Goal: Information Seeking & Learning: Find specific fact

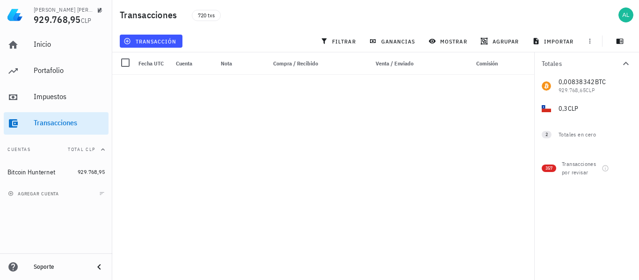
scroll to position [9081, 0]
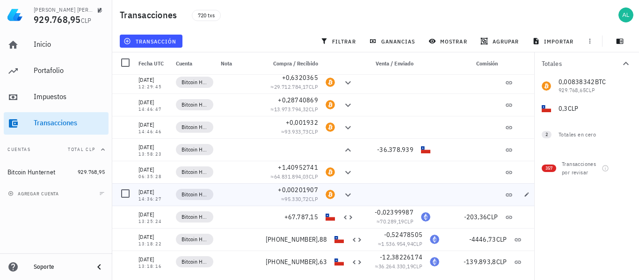
click at [314, 194] on div "+0,00201907" at bounding box center [292, 189] width 52 height 9
click at [312, 191] on span "+0,00201907" at bounding box center [298, 190] width 40 height 8
copy span "+0,00201907"
click at [313, 167] on span "+1,40952741" at bounding box center [298, 167] width 40 height 8
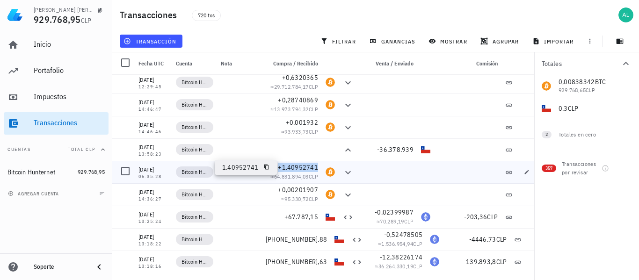
copy span "+1,40952741"
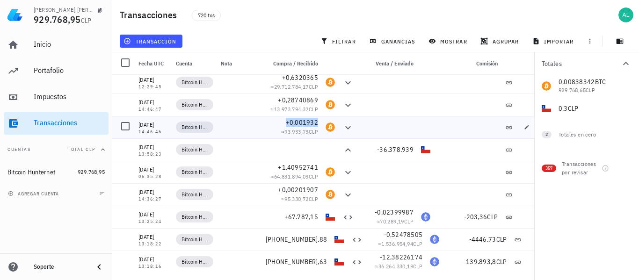
click at [315, 124] on span "+0,001932" at bounding box center [302, 122] width 32 height 8
copy span "+0,001932"
click at [314, 101] on span "+0,28740869" at bounding box center [298, 100] width 40 height 8
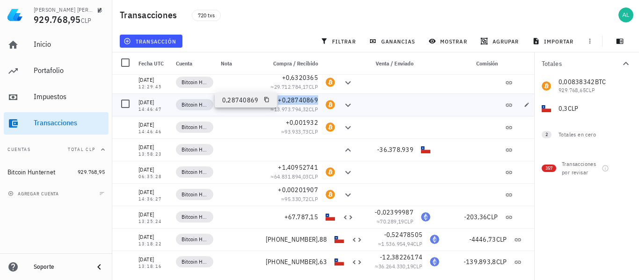
copy span "+0,28740869"
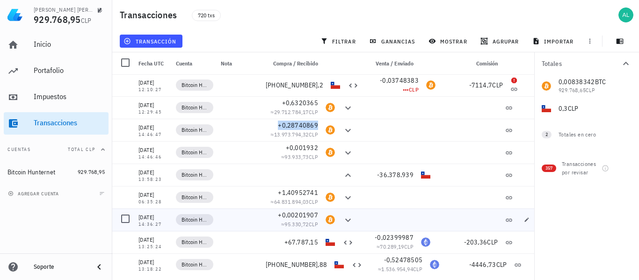
scroll to position [9034, 0]
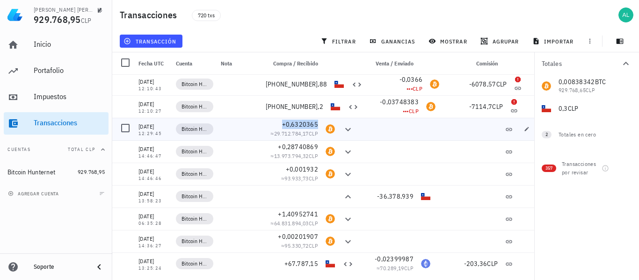
click at [308, 125] on span "+0,6320365" at bounding box center [300, 124] width 37 height 8
copy span "+0,6320365"
click at [316, 105] on span "[PHONE_NUMBER],2" at bounding box center [295, 107] width 58 height 8
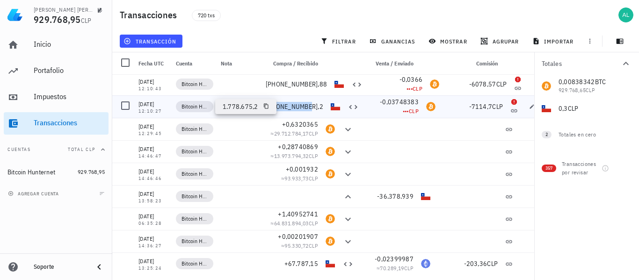
copy span "[PHONE_NUMBER],2"
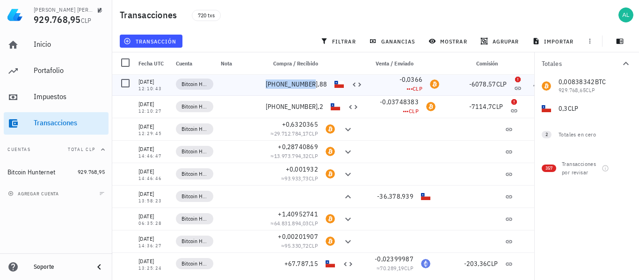
click at [316, 86] on span "[PHONE_NUMBER],88" at bounding box center [296, 84] width 61 height 8
copy span "[PHONE_NUMBER],88"
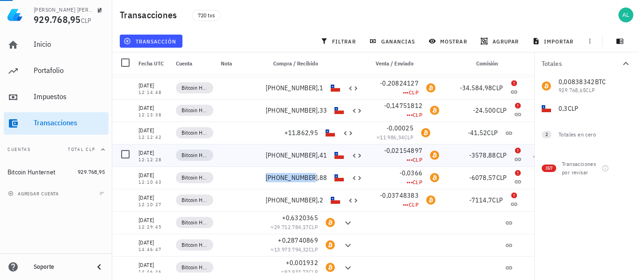
scroll to position [8893, 0]
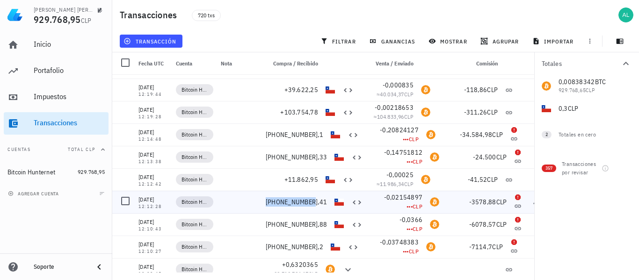
click at [318, 202] on span "[PHONE_NUMBER],41" at bounding box center [296, 202] width 61 height 8
copy span "[PHONE_NUMBER],41"
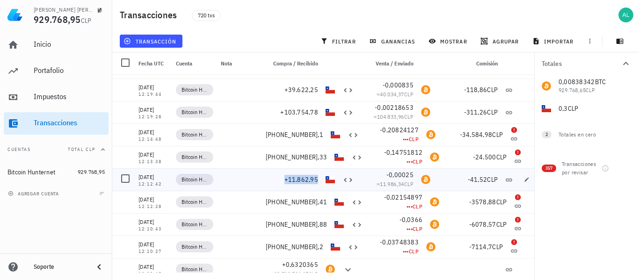
click at [317, 182] on span "+11.862,95" at bounding box center [302, 180] width 34 height 8
copy span "+11.862,95"
click at [318, 157] on span "[PHONE_NUMBER],33" at bounding box center [296, 157] width 61 height 8
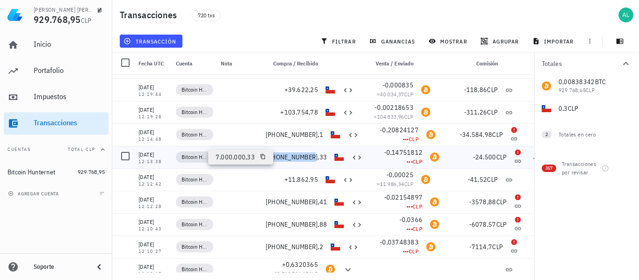
copy span "[PHONE_NUMBER],33"
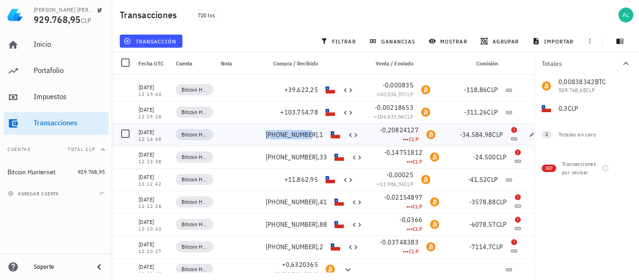
click at [318, 137] on span "[PHONE_NUMBER],1" at bounding box center [295, 135] width 58 height 8
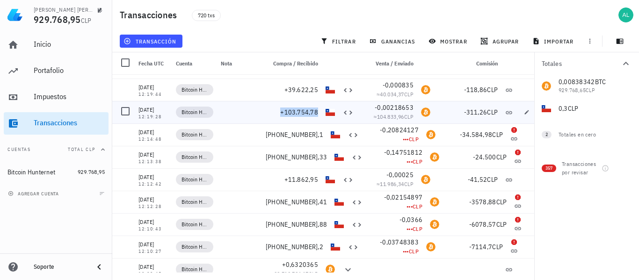
click at [315, 112] on span "+103.754,78" at bounding box center [299, 112] width 38 height 8
click at [313, 91] on span "+39.622,25" at bounding box center [302, 90] width 34 height 8
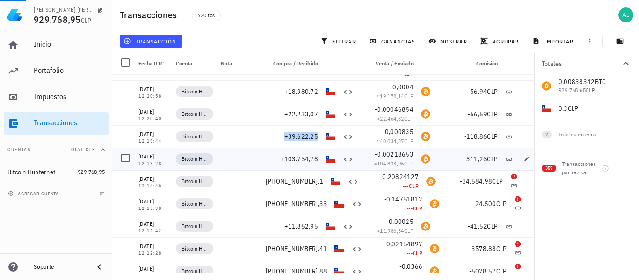
scroll to position [8800, 0]
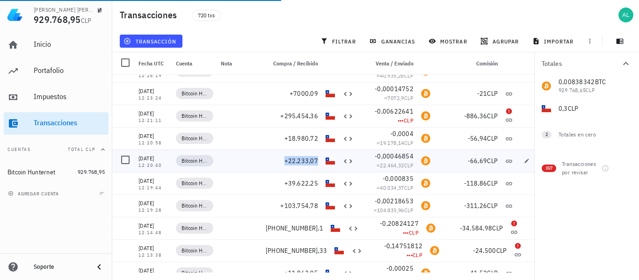
click at [316, 161] on span "+22.233,07" at bounding box center [302, 161] width 34 height 8
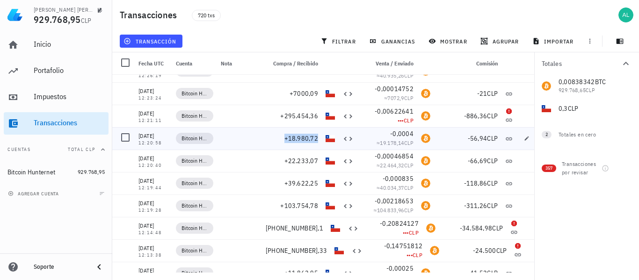
click at [316, 140] on span "+18.980,72" at bounding box center [302, 138] width 34 height 8
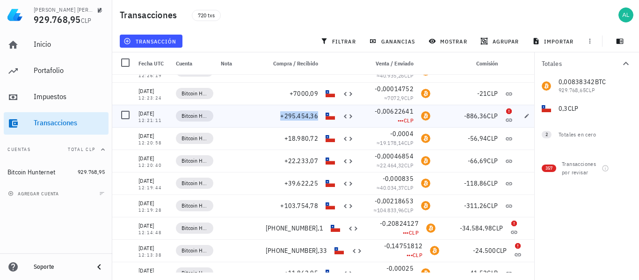
click at [315, 117] on span "+295.454,36" at bounding box center [299, 116] width 38 height 8
click at [315, 95] on span "+7000,09" at bounding box center [304, 93] width 29 height 8
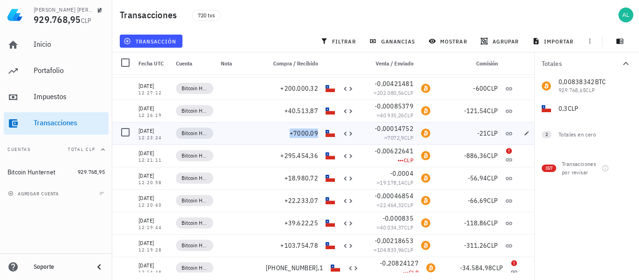
scroll to position [8753, 0]
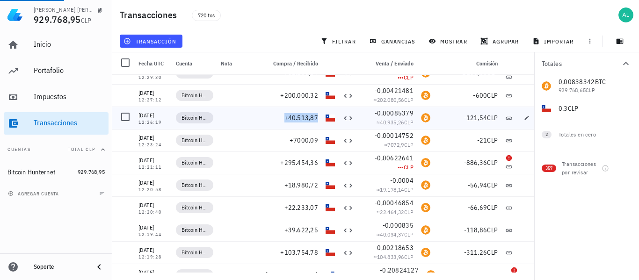
click at [317, 117] on span "+40.513,87" at bounding box center [302, 118] width 34 height 8
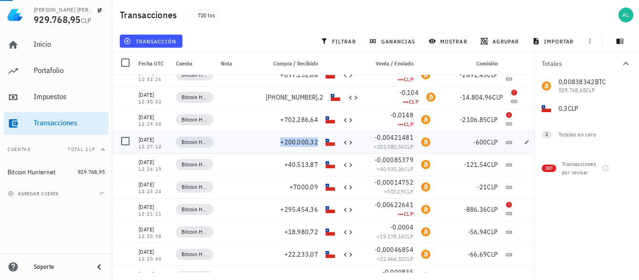
click at [316, 142] on span "+200.000,32" at bounding box center [299, 142] width 38 height 8
click at [318, 120] on span "+702.286,64" at bounding box center [299, 120] width 38 height 8
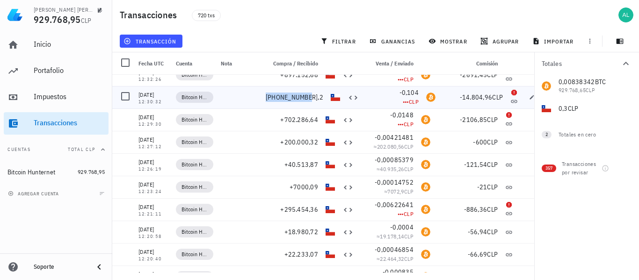
click at [316, 97] on span "[PHONE_NUMBER],2" at bounding box center [295, 97] width 58 height 8
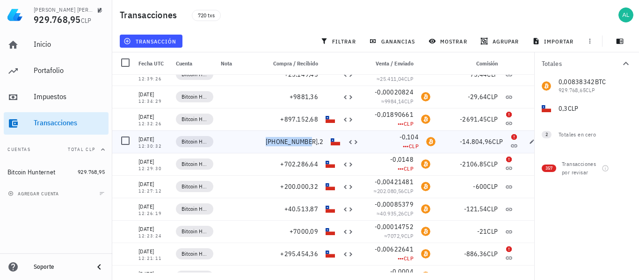
scroll to position [8659, 0]
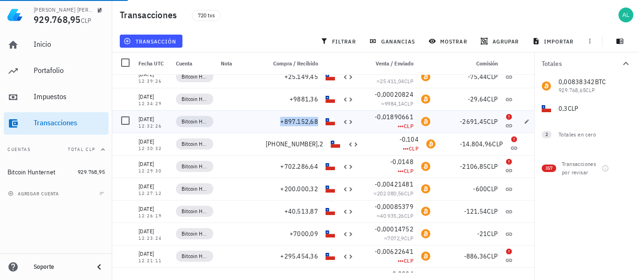
click at [318, 120] on span "+897.152,68" at bounding box center [299, 121] width 38 height 8
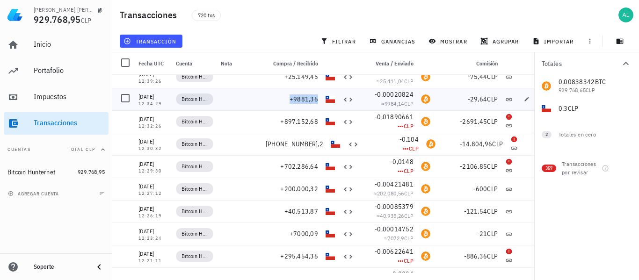
click at [317, 99] on span "+9881,36" at bounding box center [304, 99] width 29 height 8
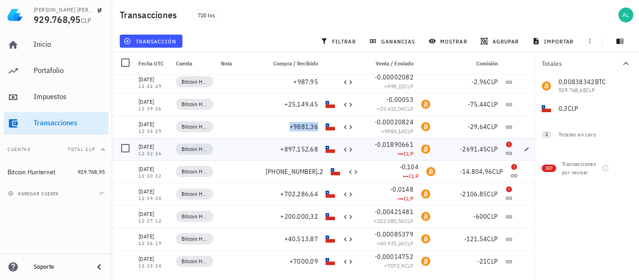
scroll to position [8613, 0]
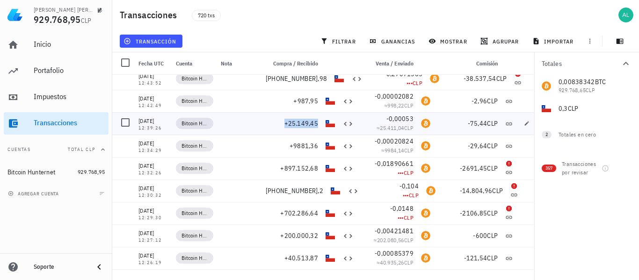
click at [314, 123] on span "+25.149,45" at bounding box center [302, 123] width 34 height 8
click at [317, 102] on span "+987,95" at bounding box center [305, 101] width 25 height 8
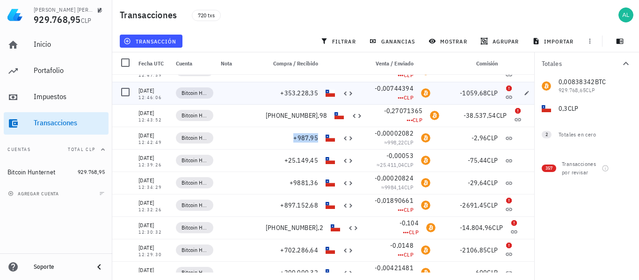
scroll to position [8566, 0]
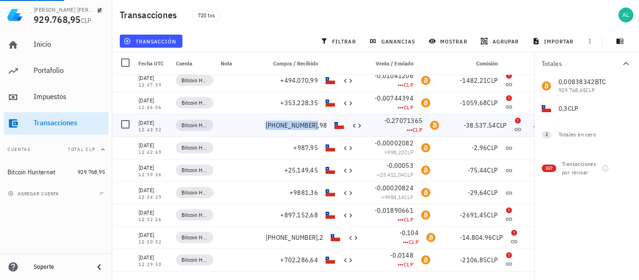
click at [317, 124] on span "[PHONE_NUMBER],98" at bounding box center [296, 125] width 61 height 8
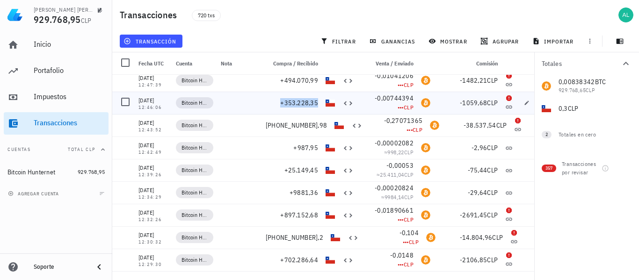
click at [317, 103] on span "+353.228,35" at bounding box center [299, 103] width 38 height 8
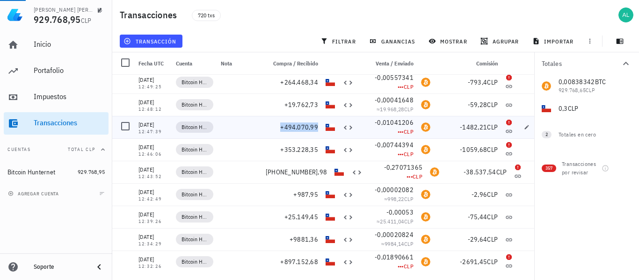
click at [317, 126] on span "+494.070,99" at bounding box center [299, 127] width 38 height 8
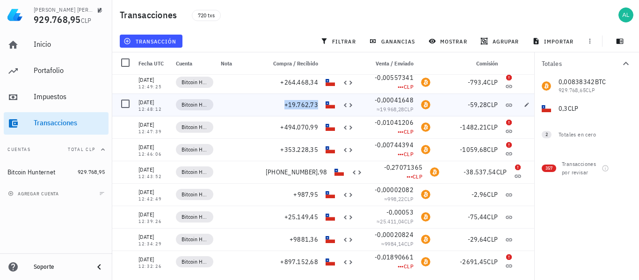
click at [316, 104] on span "+19.762,73" at bounding box center [302, 105] width 34 height 8
click at [315, 82] on span "+264.468,34" at bounding box center [299, 82] width 38 height 8
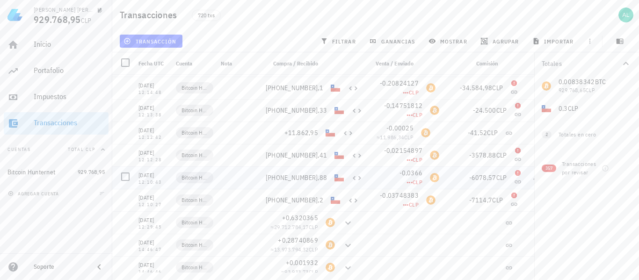
scroll to position [8987, 0]
